Goal: Information Seeking & Learning: Learn about a topic

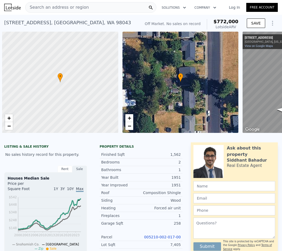
scroll to position [0, 126]
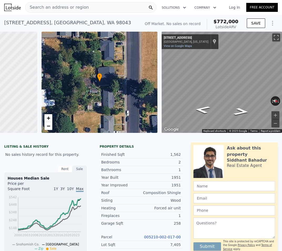
click at [99, 7] on div "Search an address or region" at bounding box center [90, 7] width 131 height 11
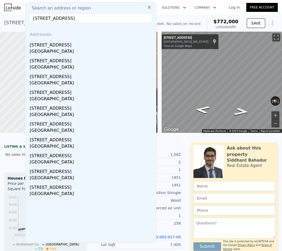
type input "341 NE 51st St, Seattle, WA 98105"
click at [65, 47] on div "[STREET_ADDRESS]" at bounding box center [92, 44] width 125 height 8
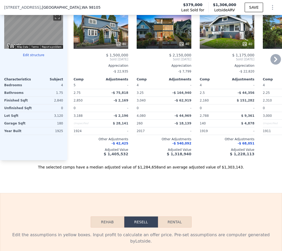
scroll to position [490, 0]
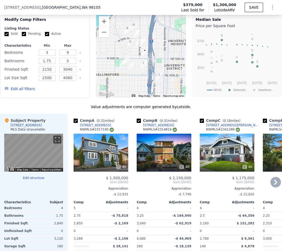
click at [271, 185] on icon at bounding box center [276, 182] width 11 height 11
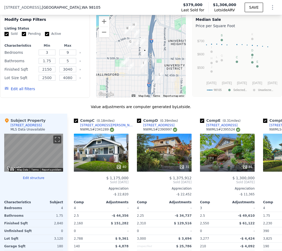
scroll to position [0, 126]
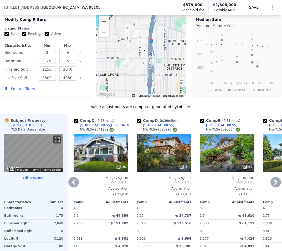
click at [271, 185] on icon at bounding box center [276, 182] width 11 height 11
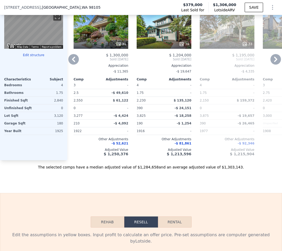
scroll to position [490, 0]
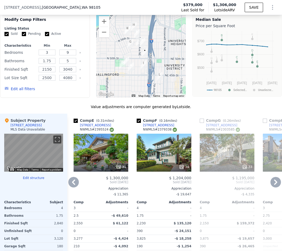
click at [158, 127] on div "321 NE 54th St" at bounding box center [158, 125] width 31 height 4
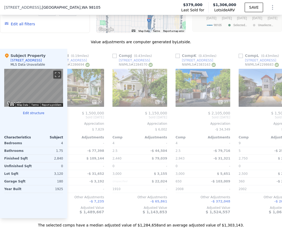
scroll to position [0, 560]
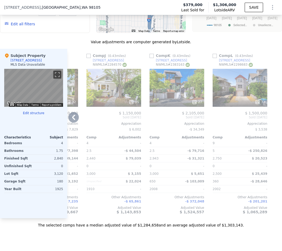
click at [228, 62] on div "4321 9th Ave NE" at bounding box center [234, 60] width 31 height 4
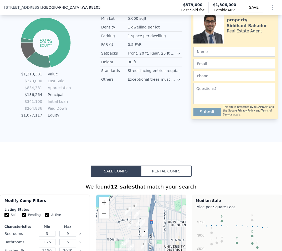
scroll to position [431, 0]
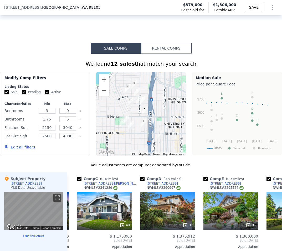
drag, startPoint x: 52, startPoint y: 123, endPoint x: 2, endPoint y: 122, distance: 49.8
click at [2, 122] on div "Modify Comp Filters Listing Status Sold Pending Active Characteristics Min Max …" at bounding box center [45, 114] width 90 height 84
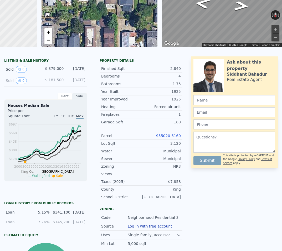
scroll to position [0, 0]
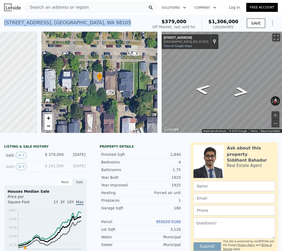
drag, startPoint x: 74, startPoint y: 25, endPoint x: 5, endPoint y: 26, distance: 69.2
click at [5, 26] on div "341 NE 51st St , Seattle , WA 98105" at bounding box center [67, 22] width 127 height 7
copy div "341 NE 51st St , Seattle , WA 98105"
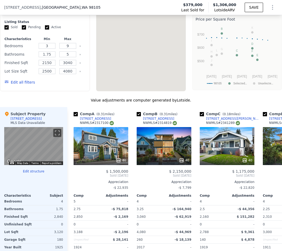
scroll to position [612, 0]
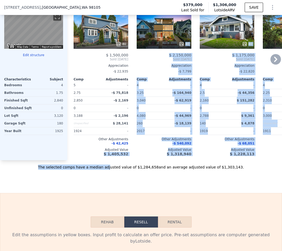
drag, startPoint x: 116, startPoint y: 168, endPoint x: 82, endPoint y: 164, distance: 33.4
click at [82, 164] on div "Value adjustments are computer generated by Lotside . Subject Property 341 NE 5…" at bounding box center [141, 75] width 282 height 188
click at [113, 193] on div "Sale Comps Rental Comps We found 12 sales that match your search Filters Map Pr…" at bounding box center [141, 16] width 282 height 354
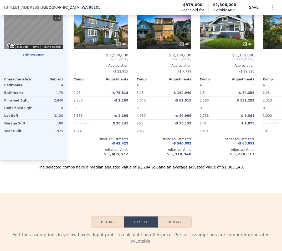
click at [126, 170] on div "The selected comps have a median adjusted value of $1,284,658 and an average ad…" at bounding box center [141, 164] width 282 height 9
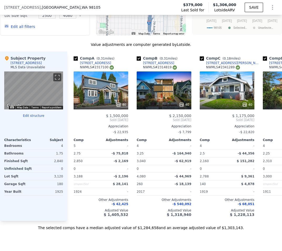
scroll to position [550, 0]
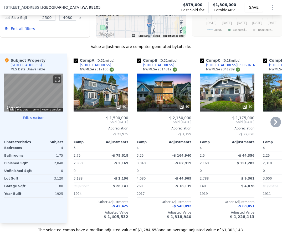
click at [152, 67] on div "142 NE 56th St" at bounding box center [158, 65] width 31 height 4
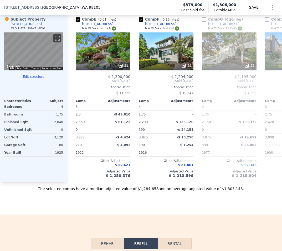
scroll to position [468, 0]
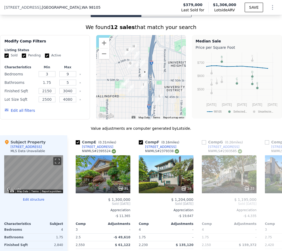
drag, startPoint x: 53, startPoint y: 87, endPoint x: -17, endPoint y: 78, distance: 70.8
click at [0, 78] on html "Search an address or region Solutions Company Open main menu Log In Free Accoun…" at bounding box center [141, 125] width 282 height 251
type input "2"
click at [51, 111] on div "Update Search" at bounding box center [66, 110] width 40 height 15
click at [54, 114] on button "Update Search" at bounding box center [66, 110] width 40 height 7
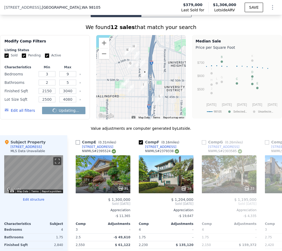
checkbox input "false"
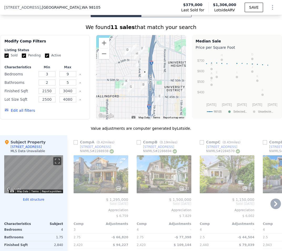
scroll to position [591, 0]
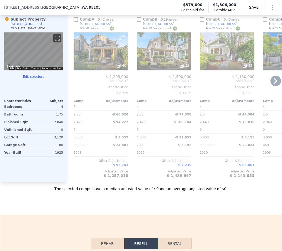
type input "1.75"
checkbox input "true"
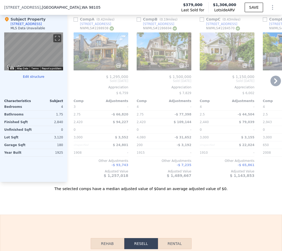
checkbox input "true"
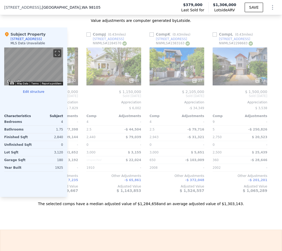
scroll to position [565, 0]
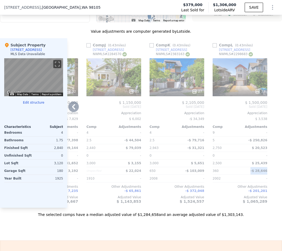
drag, startPoint x: 265, startPoint y: 175, endPoint x: 243, endPoint y: 175, distance: 21.6
click at [244, 175] on div "Comp L ( 0.43 miles) 4321 9th Ave NE NWMLS # 2298683 32 $ 1,500,000 Sold Nov 20…" at bounding box center [240, 122] width 59 height 169
drag, startPoint x: 264, startPoint y: 144, endPoint x: 252, endPoint y: 146, distance: 12.0
click at [252, 142] on span "-$ 250,826" at bounding box center [258, 140] width 19 height 4
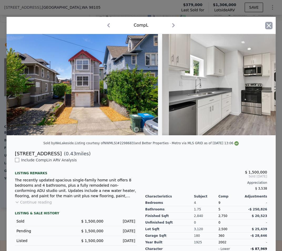
click at [267, 26] on icon "button" at bounding box center [269, 25] width 7 height 7
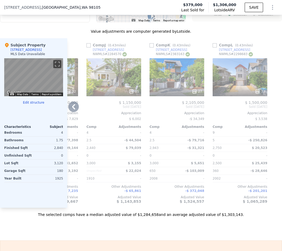
click at [258, 189] on div "Other Adjustments" at bounding box center [240, 186] width 55 height 4
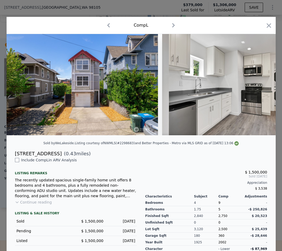
scroll to position [43, 0]
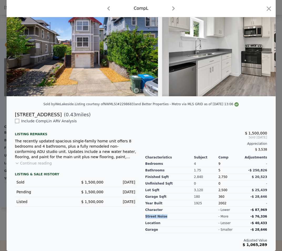
drag, startPoint x: 174, startPoint y: 214, endPoint x: 139, endPoint y: 216, distance: 35.3
click at [139, 216] on div "Include Comp L in ARV Analysis Listing remarks The recently updated spacious si…" at bounding box center [142, 184] width 270 height 132
click at [189, 206] on div "Year Built" at bounding box center [170, 203] width 49 height 7
click at [93, 146] on div "The recently updated spacious single-family home unit offers 8 bedrooms and 4 b…" at bounding box center [76, 148] width 122 height 21
drag, startPoint x: 258, startPoint y: 217, endPoint x: 249, endPoint y: 217, distance: 9.0
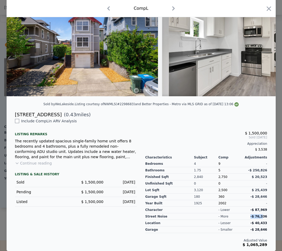
click at [249, 217] on div "-$ 76,336" at bounding box center [255, 216] width 24 height 4
click at [262, 217] on span "-$ 76,336" at bounding box center [259, 216] width 17 height 4
drag, startPoint x: 266, startPoint y: 217, endPoint x: 252, endPoint y: 217, distance: 13.7
click at [252, 217] on div "$ 1,500,000 Sold Nov 2024 Appreciation $ 3,538 Characteristics Subject Comp Adj…" at bounding box center [206, 182] width 131 height 128
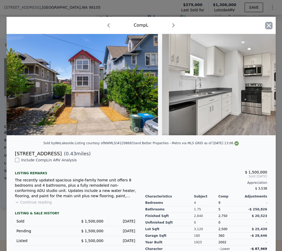
click at [270, 26] on icon "button" at bounding box center [269, 25] width 7 height 7
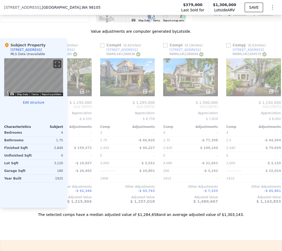
scroll to position [0, 413]
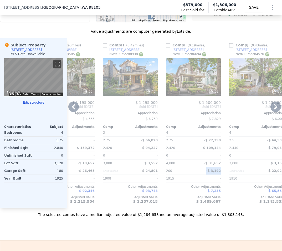
drag, startPoint x: 222, startPoint y: 173, endPoint x: 206, endPoint y: 176, distance: 15.5
click at [206, 176] on div "Comp I ( 0.19 miles) 4547 4th Ave NE NWMLS # 2286694 32 $ 1,500,000 Sold Oct 20…" at bounding box center [193, 122] width 59 height 169
click at [195, 81] on div "32" at bounding box center [193, 77] width 55 height 38
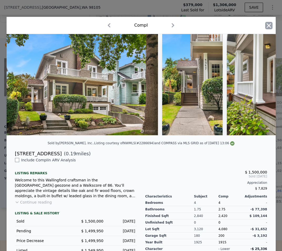
click at [268, 25] on icon "button" at bounding box center [269, 25] width 4 height 4
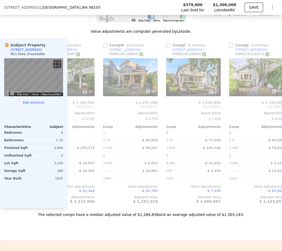
click at [23, 16] on button "Edit all filters" at bounding box center [19, 13] width 31 height 5
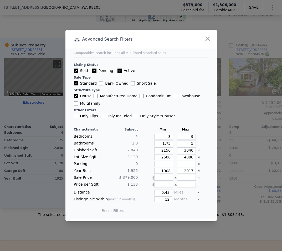
click at [138, 174] on div "Characteristic Subject Min Max Bedrooms 4 3 9 Bathrooms 1.8 1.75 5 Finished Sqf…" at bounding box center [141, 172] width 135 height 91
click at [212, 39] on button "button" at bounding box center [207, 38] width 9 height 9
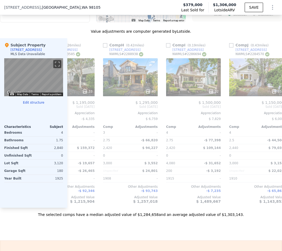
click at [27, 108] on div at bounding box center [33, 107] width 59 height 4
click at [30, 105] on button "Edit structure" at bounding box center [33, 102] width 59 height 4
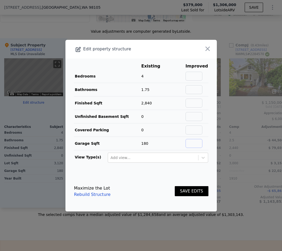
click at [193, 144] on input "text" at bounding box center [194, 143] width 17 height 9
type input "0"
click at [191, 87] on input "text" at bounding box center [194, 89] width 17 height 9
type input "2.5"
click at [195, 189] on button "SAVE EDITS" at bounding box center [192, 191] width 34 height 10
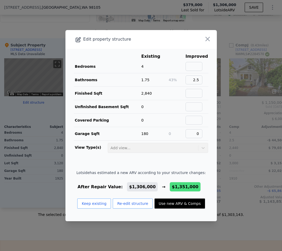
click at [186, 204] on button "Use new ARV & Comps" at bounding box center [180, 203] width 51 height 10
type input "$ 1,351,000"
type input "$ 835,081"
checkbox input "false"
checkbox input "true"
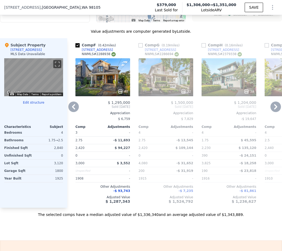
scroll to position [0, 313]
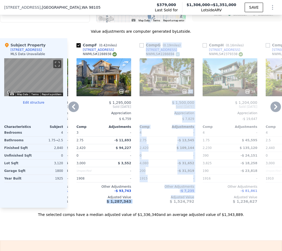
drag, startPoint x: 175, startPoint y: 211, endPoint x: 103, endPoint y: 205, distance: 71.5
click at [103, 205] on div "Comp A ( 0.31 miles) 4527 1st Ave NE NWMLS # 2317100 40 $ 1,500,000 Sold Feb 20…" at bounding box center [174, 122] width 215 height 169
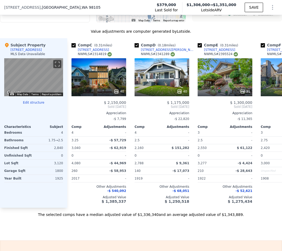
click at [37, 105] on button "Edit structure" at bounding box center [33, 102] width 59 height 4
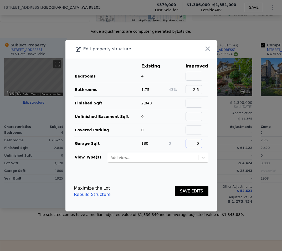
click at [197, 146] on input "0" at bounding box center [194, 143] width 17 height 9
type input "00"
click at [94, 194] on link "Rebuild Structure" at bounding box center [92, 194] width 37 height 6
click at [192, 144] on input "00" at bounding box center [194, 143] width 17 height 9
click at [196, 144] on input "00" at bounding box center [194, 143] width 17 height 9
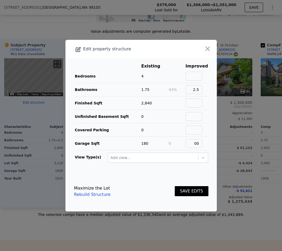
click at [177, 162] on main "Existing Improved Bedrooms 4 Bathrooms 1.75 43% 2.5 Finished Sqft 2,840 Unfinis…" at bounding box center [142, 114] width 152 height 113
drag, startPoint x: 145, startPoint y: 156, endPoint x: 148, endPoint y: 156, distance: 3.2
click at [145, 157] on div at bounding box center [153, 157] width 85 height 6
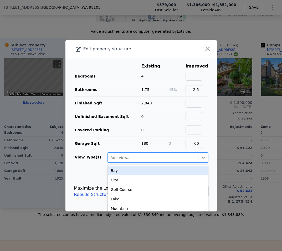
click at [162, 126] on td "0" at bounding box center [154, 129] width 27 height 13
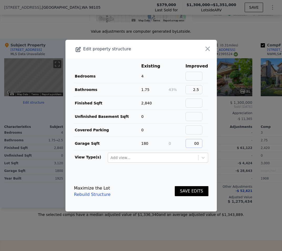
drag, startPoint x: 191, startPoint y: 141, endPoint x: 197, endPoint y: 141, distance: 5.6
click at [191, 141] on input "00" at bounding box center [194, 143] width 17 height 9
click at [198, 142] on input "00" at bounding box center [194, 143] width 17 height 9
click at [199, 142] on input "00" at bounding box center [194, 143] width 17 height 9
drag, startPoint x: 199, startPoint y: 144, endPoint x: 176, endPoint y: 145, distance: 23.5
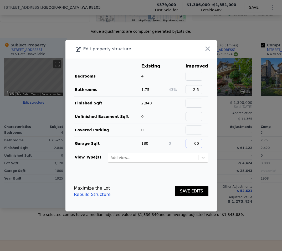
click at [176, 145] on tr "Garage Sqft 180 0 00" at bounding box center [141, 142] width 135 height 13
click at [171, 141] on td "0" at bounding box center [177, 142] width 17 height 13
click at [141, 143] on tr "Garage Sqft 180 0 0" at bounding box center [141, 142] width 135 height 13
drag, startPoint x: 199, startPoint y: 143, endPoint x: 186, endPoint y: 142, distance: 13.0
click at [186, 142] on input "0" at bounding box center [194, 143] width 17 height 9
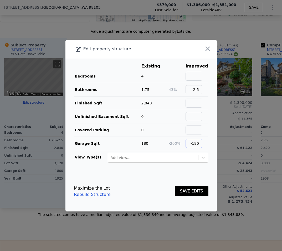
type input "-180"
click at [179, 133] on td at bounding box center [177, 129] width 17 height 13
click at [190, 193] on button "SAVE EDITS" at bounding box center [192, 191] width 34 height 10
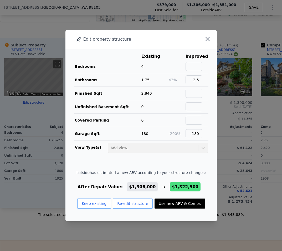
click at [158, 203] on button "Use new ARV & Comps" at bounding box center [180, 203] width 51 height 10
type input "$ 1,322,500"
type input "$ 808,683"
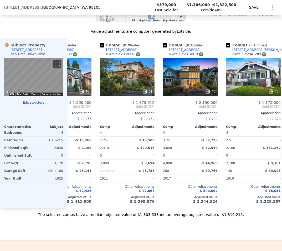
scroll to position [0, 9]
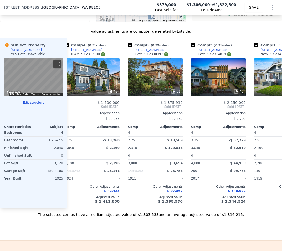
click at [31, 105] on button "Edit structure" at bounding box center [33, 102] width 59 height 4
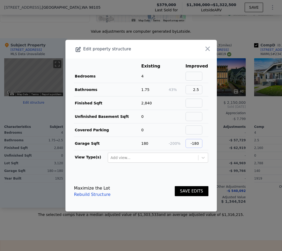
drag, startPoint x: 200, startPoint y: 144, endPoint x: 123, endPoint y: 139, distance: 77.1
click at [123, 139] on tr "Garage Sqft 180 -200% -180" at bounding box center [141, 142] width 135 height 13
type input "0"
drag, startPoint x: 123, startPoint y: 187, endPoint x: 172, endPoint y: 185, distance: 49.0
click at [126, 186] on div "Maximize the Lot Rebuild Structure SAVE EDITS" at bounding box center [141, 191] width 135 height 23
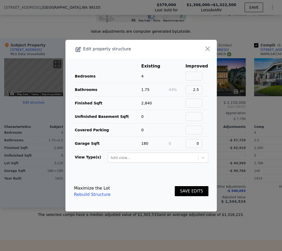
click at [187, 189] on button "SAVE EDITS" at bounding box center [192, 191] width 34 height 10
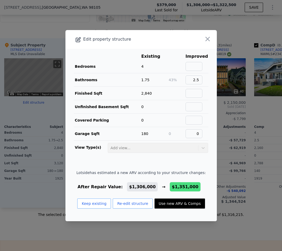
click at [166, 205] on button "Use new ARV & Comps" at bounding box center [180, 203] width 51 height 10
type input "$ 1,351,000"
type input "$ 835,081"
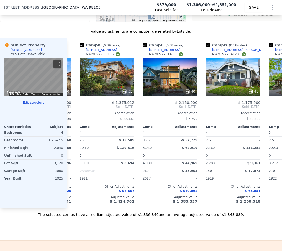
scroll to position [0, 58]
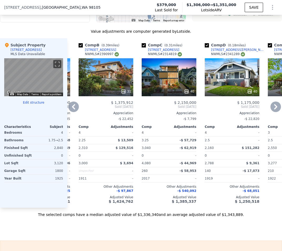
drag, startPoint x: 134, startPoint y: 215, endPoint x: 137, endPoint y: 214, distance: 3.5
click at [134, 215] on div "The selected comps have a median adjusted value of $1,336,340 and an average ad…" at bounding box center [141, 211] width 282 height 9
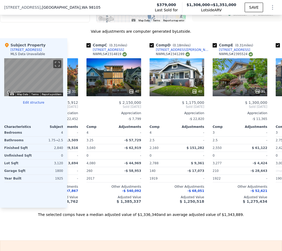
scroll to position [0, 0]
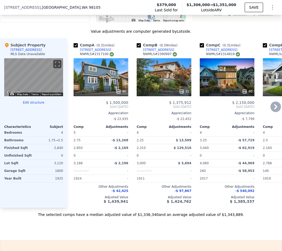
type input "$ 1,306,000"
type input "$ 793,402"
checkbox input "true"
checkbox input "false"
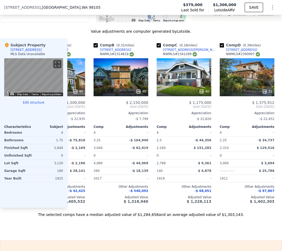
scroll to position [0, 49]
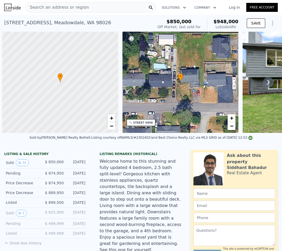
scroll to position [0, 2]
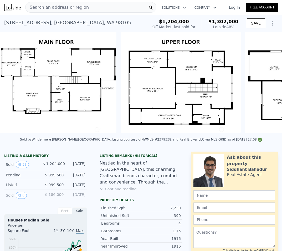
scroll to position [0, 5690]
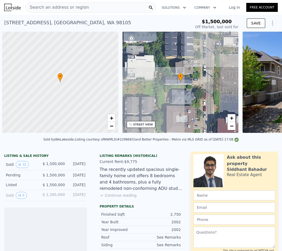
scroll to position [0, 2]
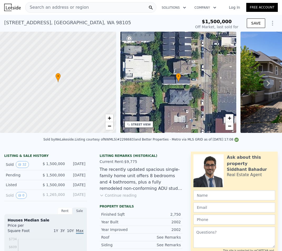
type input "-$ 1,614,845"
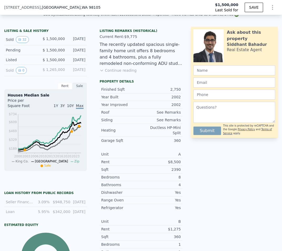
scroll to position [0, 0]
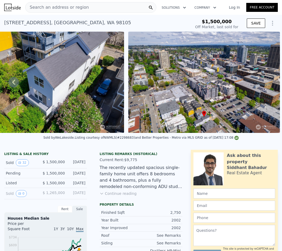
type input "$ 1,732,000"
type input "-$ 35,544"
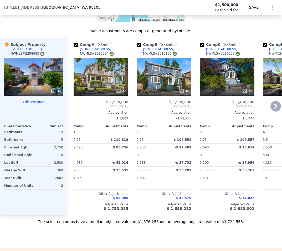
scroll to position [367, 0]
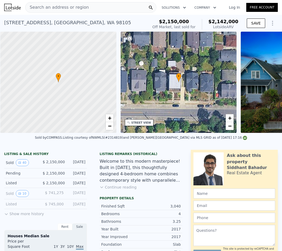
scroll to position [0, 2]
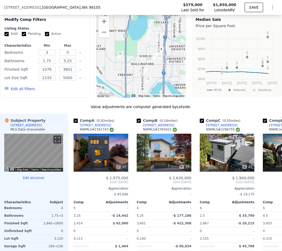
scroll to position [612, 0]
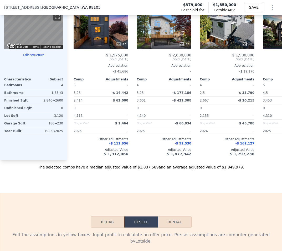
click at [60, 127] on div "180 → 230" at bounding box center [49, 123] width 28 height 7
